Goal: Information Seeking & Learning: Learn about a topic

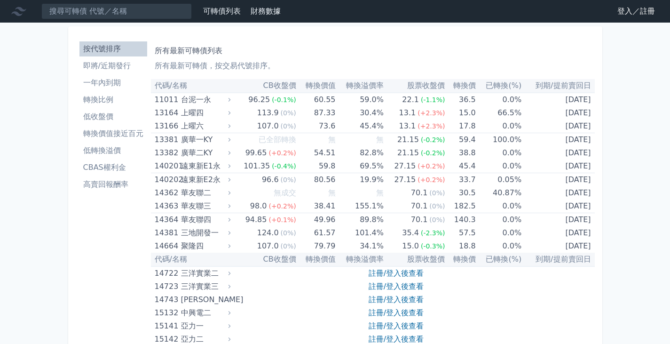
click at [111, 136] on li "轉換價值接近百元" at bounding box center [113, 133] width 68 height 11
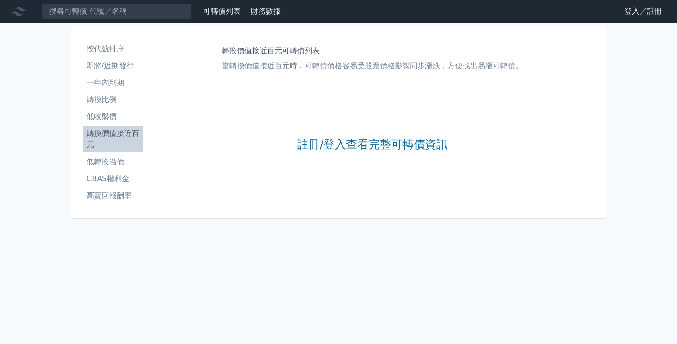
click at [643, 8] on link "登入／註冊" at bounding box center [643, 11] width 53 height 15
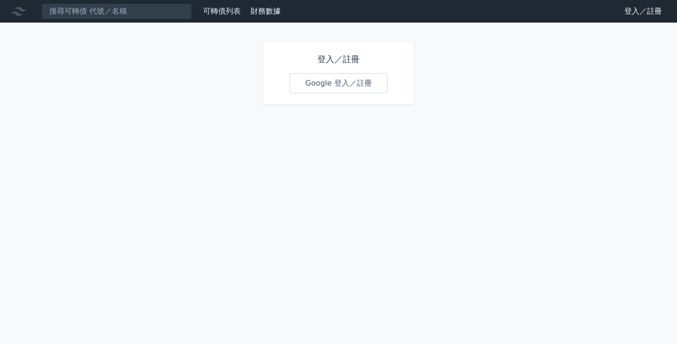
click at [354, 78] on link "Google 登入／註冊" at bounding box center [338, 83] width 98 height 20
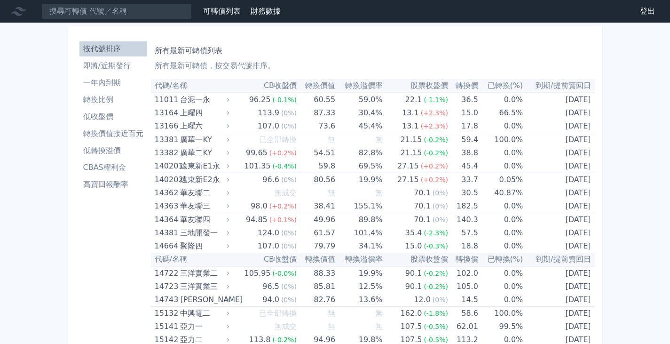
click at [108, 134] on li "轉換價值接近百元" at bounding box center [113, 133] width 68 height 11
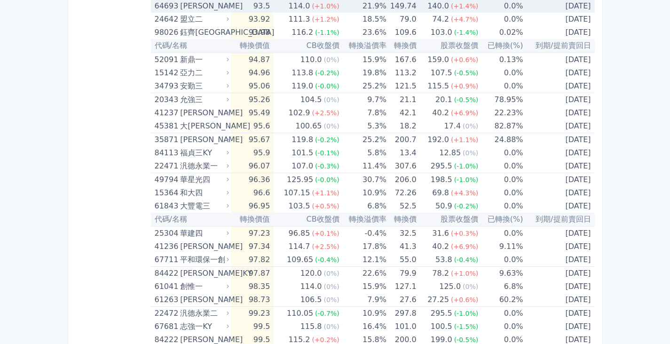
scroll to position [1081, 0]
